Goal: Transaction & Acquisition: Purchase product/service

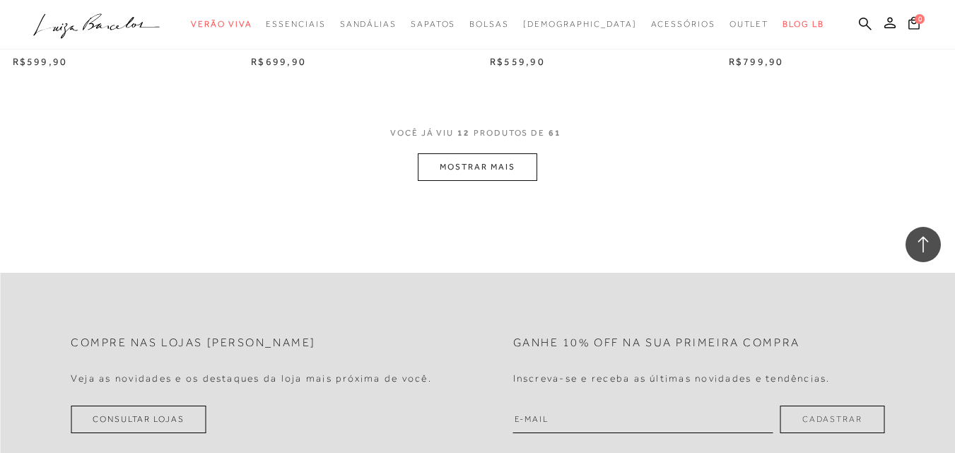
scroll to position [1414, 0]
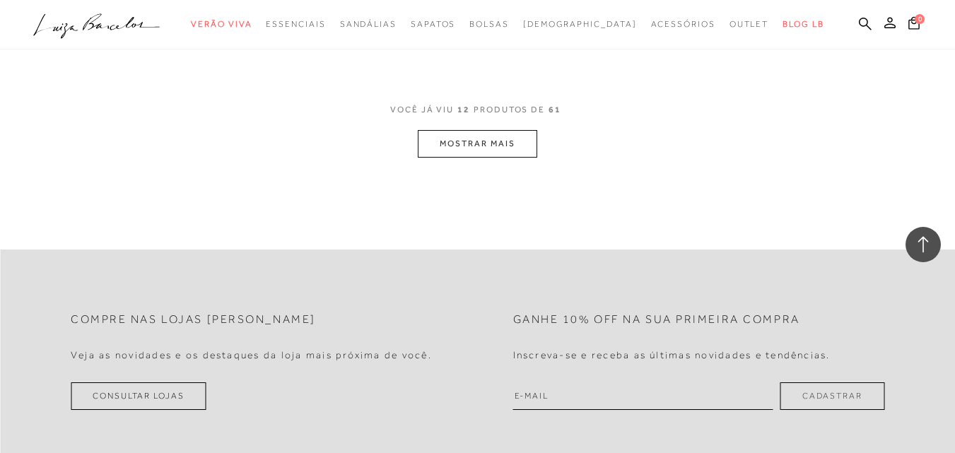
click at [469, 141] on button "MOSTRAR MAIS" at bounding box center [477, 144] width 119 height 28
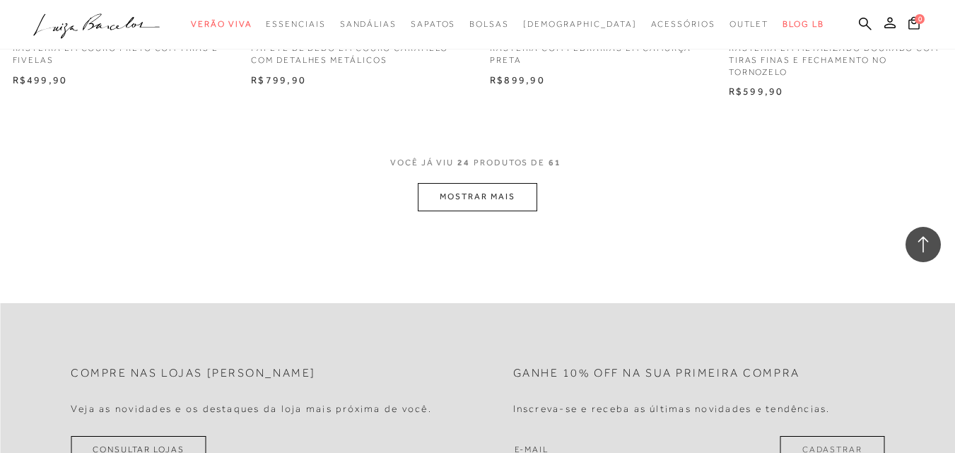
scroll to position [2710, 0]
click at [469, 205] on button "MOSTRAR MAIS" at bounding box center [477, 194] width 119 height 28
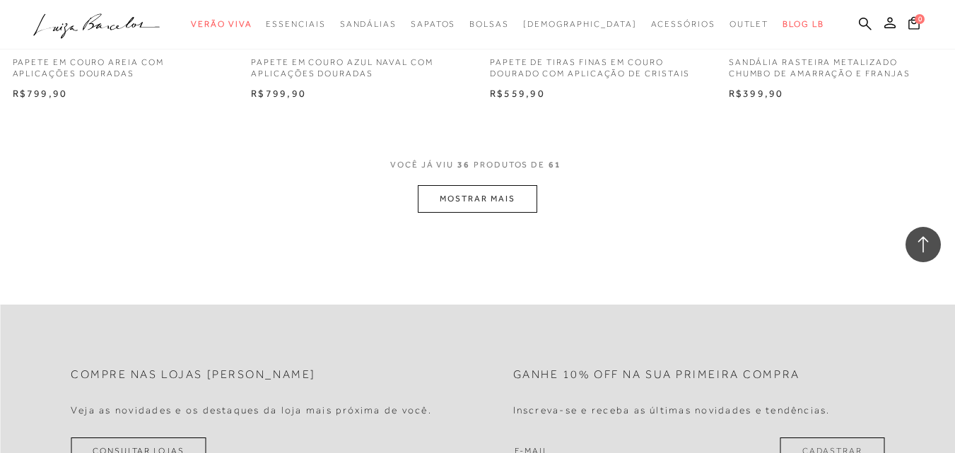
scroll to position [4124, 0]
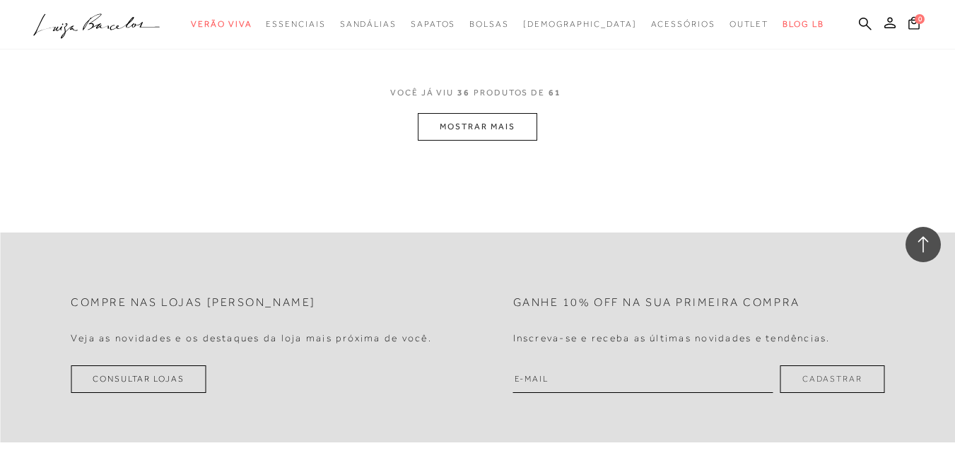
click at [525, 119] on button "MOSTRAR MAIS" at bounding box center [477, 127] width 119 height 28
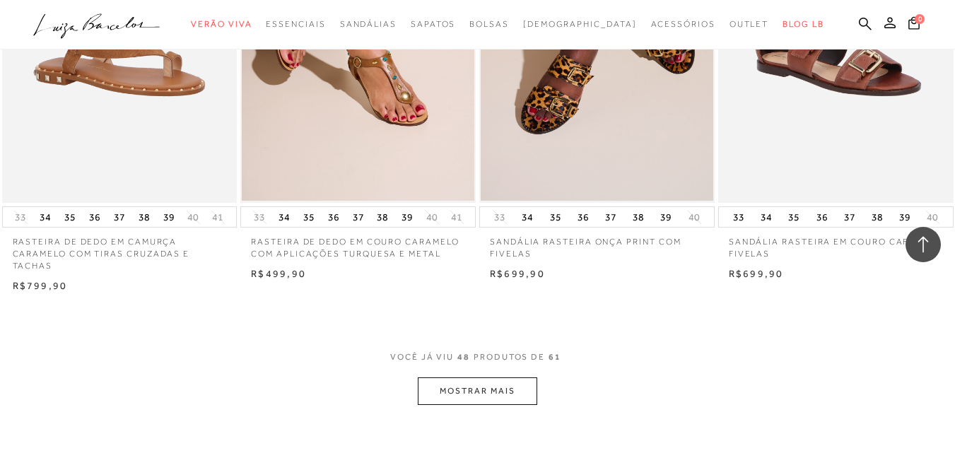
scroll to position [5420, 0]
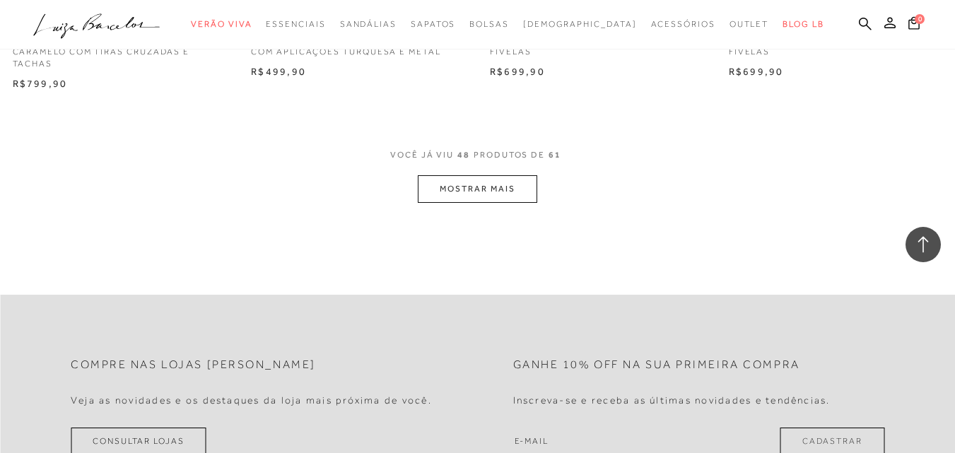
click at [475, 189] on button "MOSTRAR MAIS" at bounding box center [477, 189] width 119 height 28
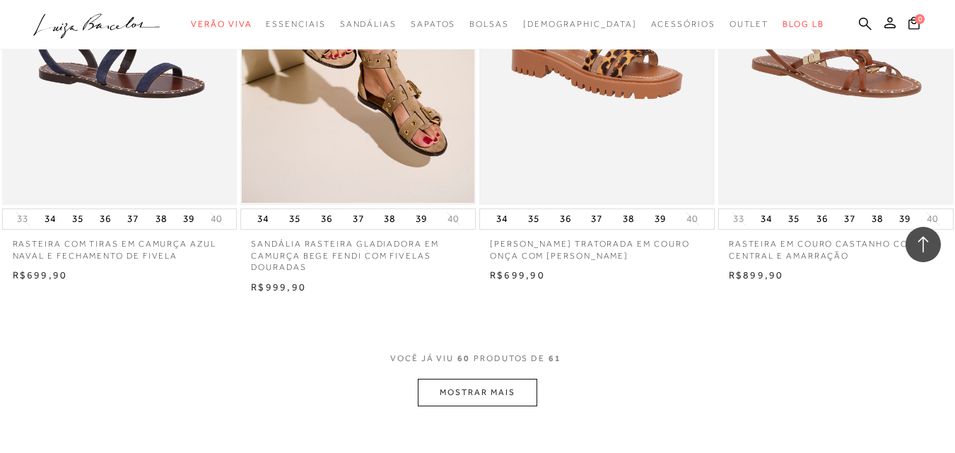
scroll to position [6716, 0]
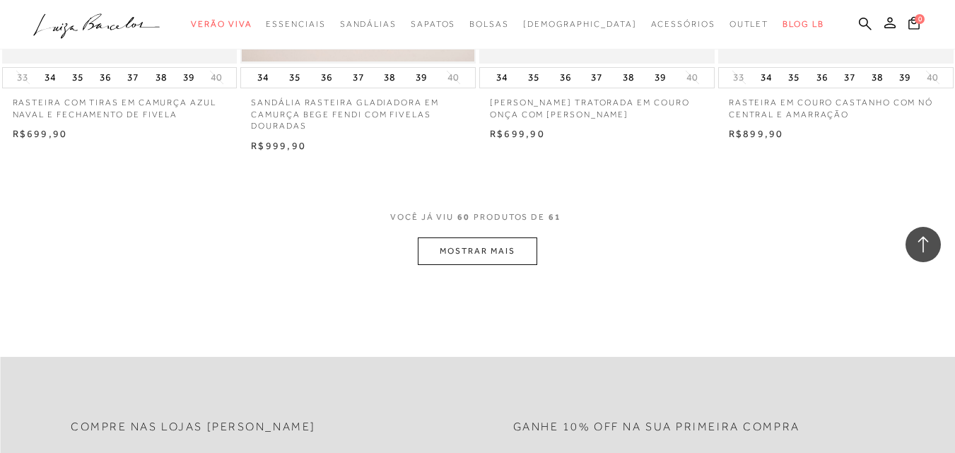
click at [466, 261] on button "MOSTRAR MAIS" at bounding box center [477, 252] width 119 height 28
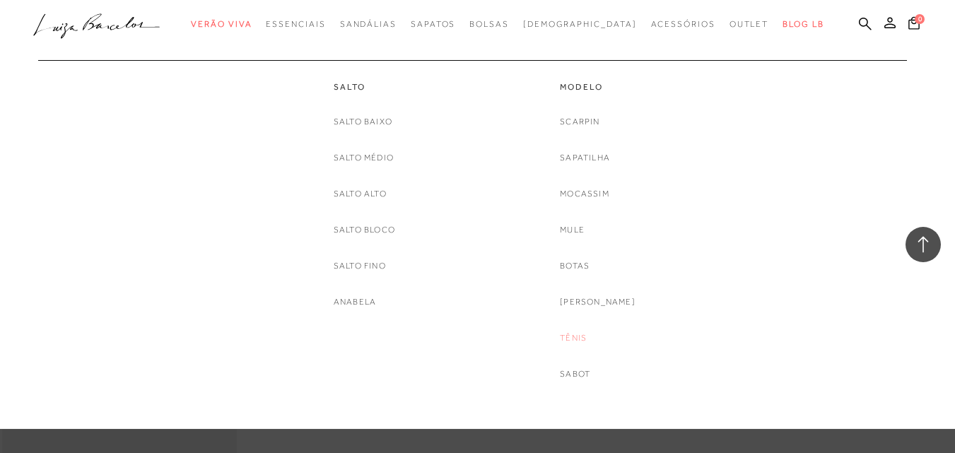
click at [587, 335] on link "Tênis" at bounding box center [573, 338] width 27 height 15
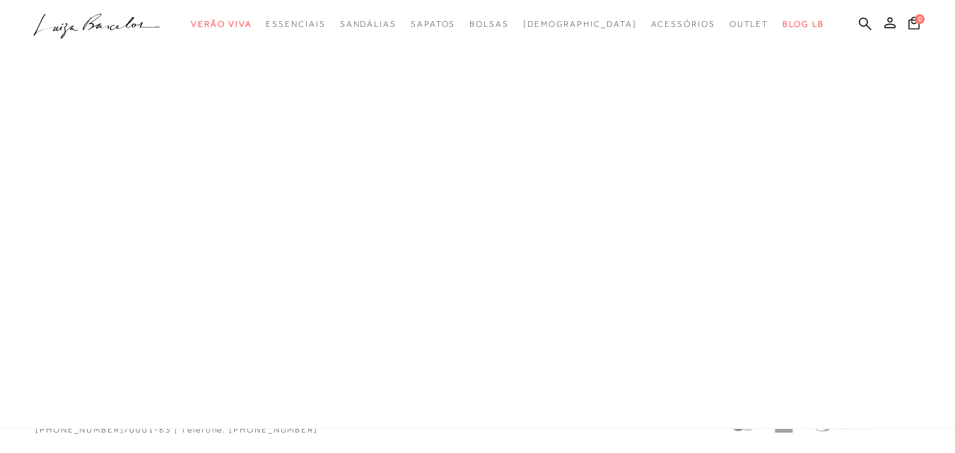
scroll to position [657, 0]
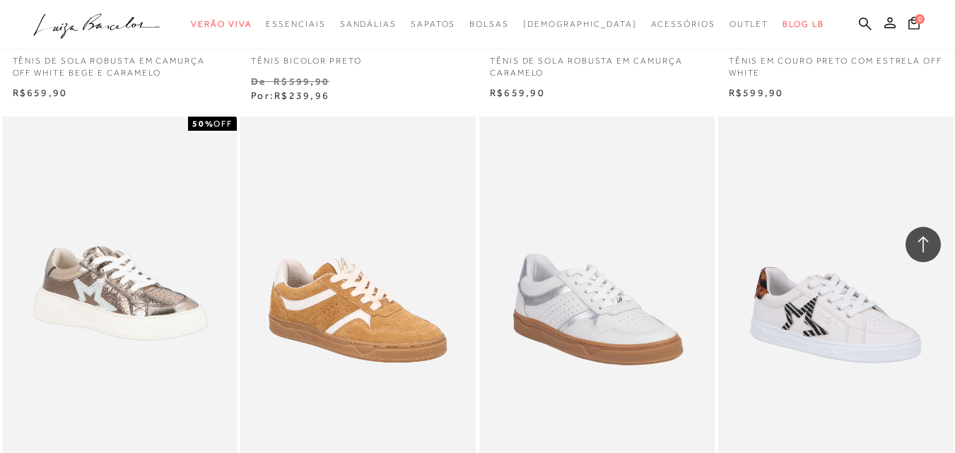
scroll to position [1296, 0]
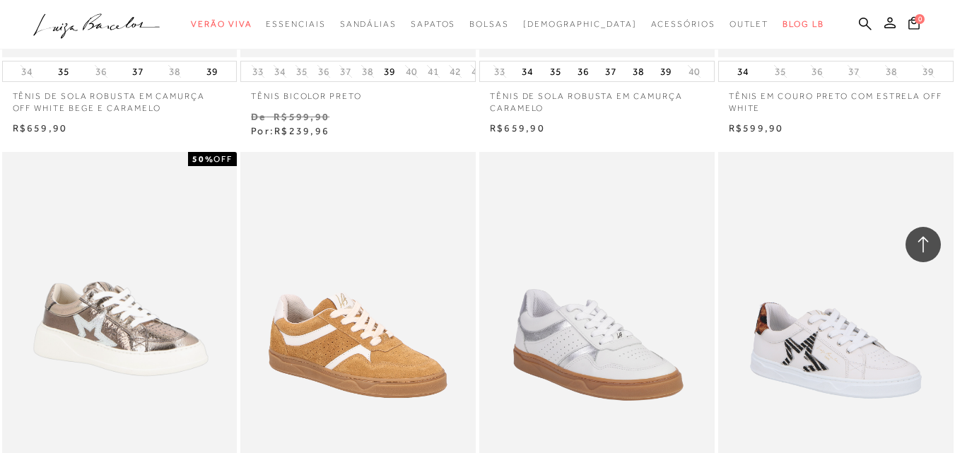
click at [587, 330] on img at bounding box center [598, 328] width 234 height 353
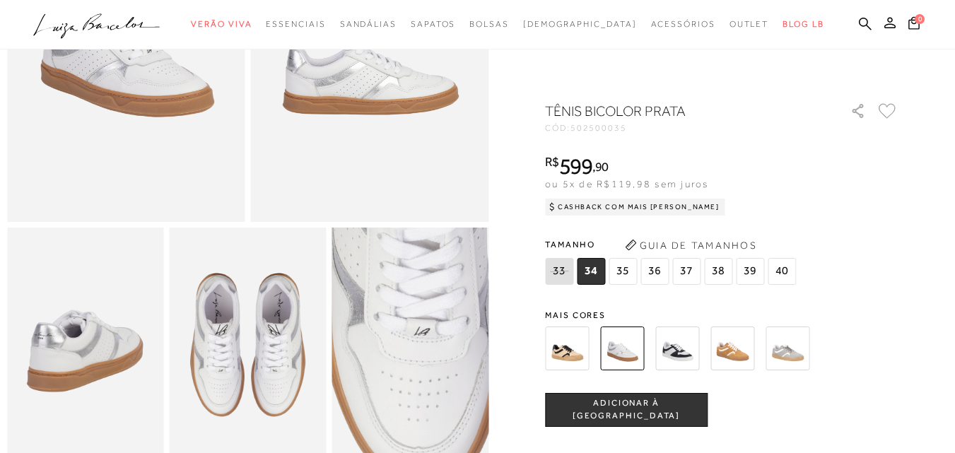
scroll to position [118, 0]
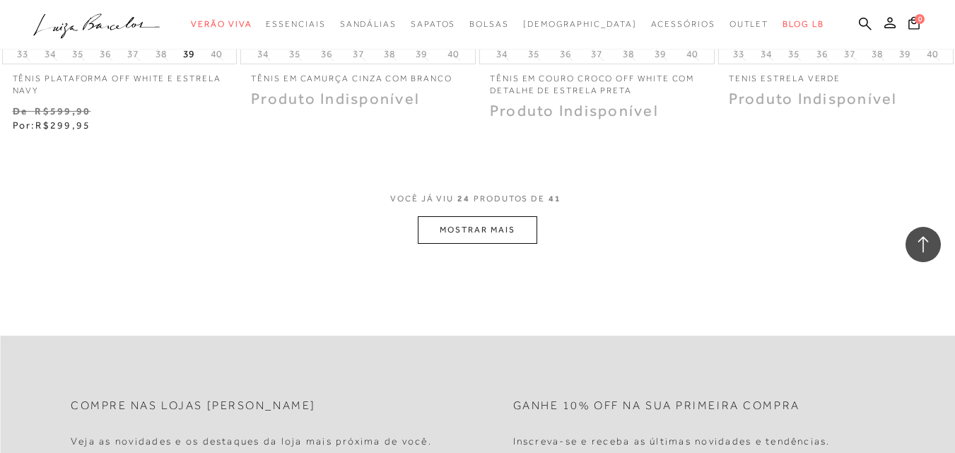
scroll to position [2710, 0]
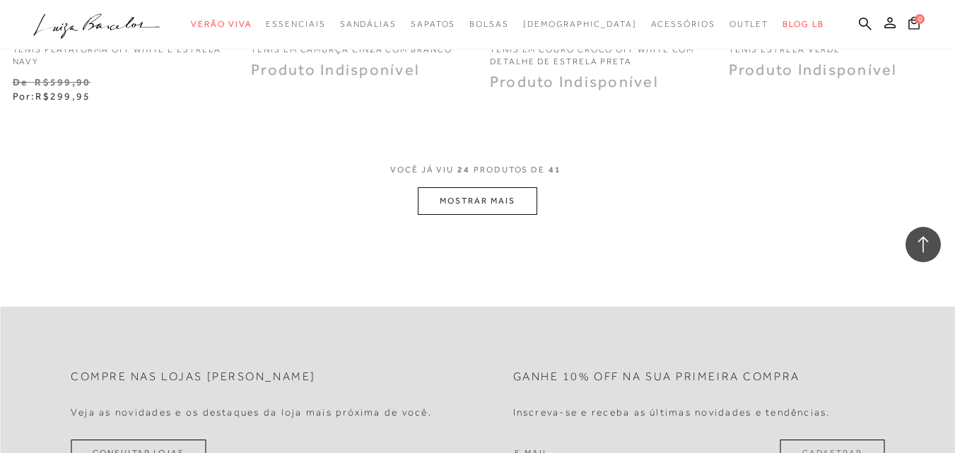
click at [483, 188] on button "MOSTRAR MAIS" at bounding box center [477, 201] width 119 height 28
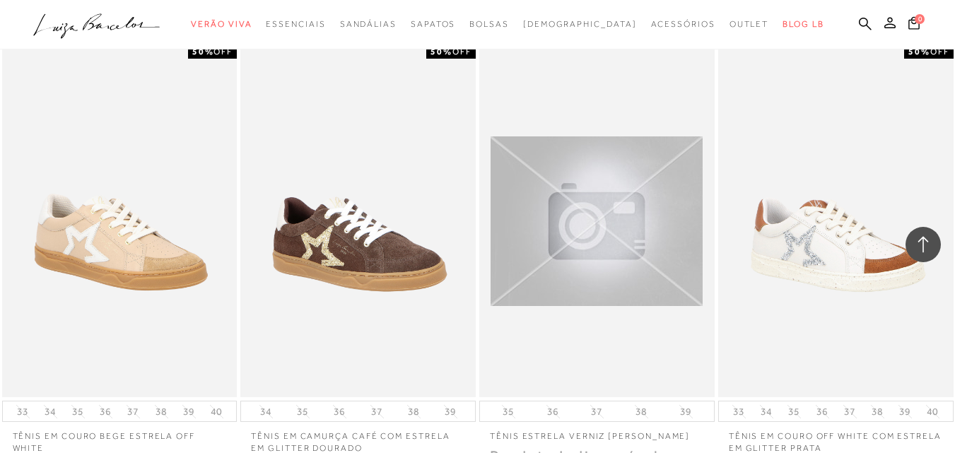
scroll to position [3299, 0]
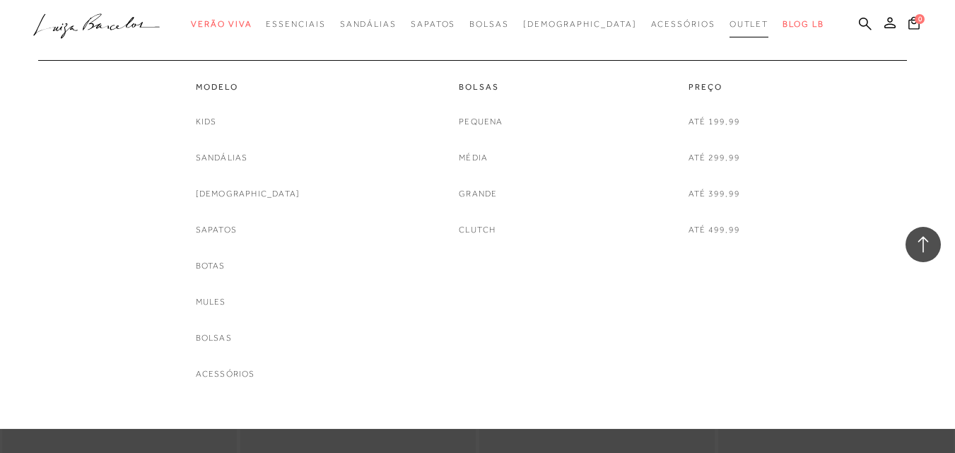
click at [730, 18] on link "Outlet" at bounding box center [750, 24] width 40 height 26
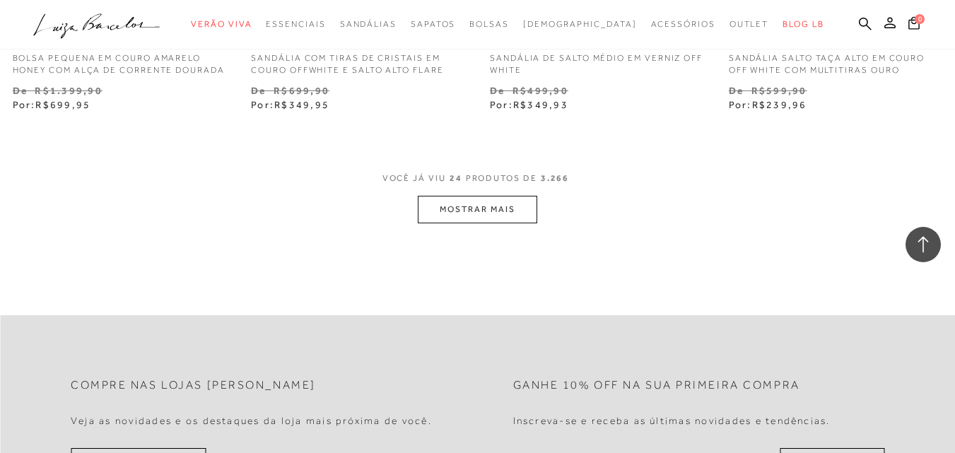
scroll to position [2710, 0]
